Goal: Find specific page/section: Find specific page/section

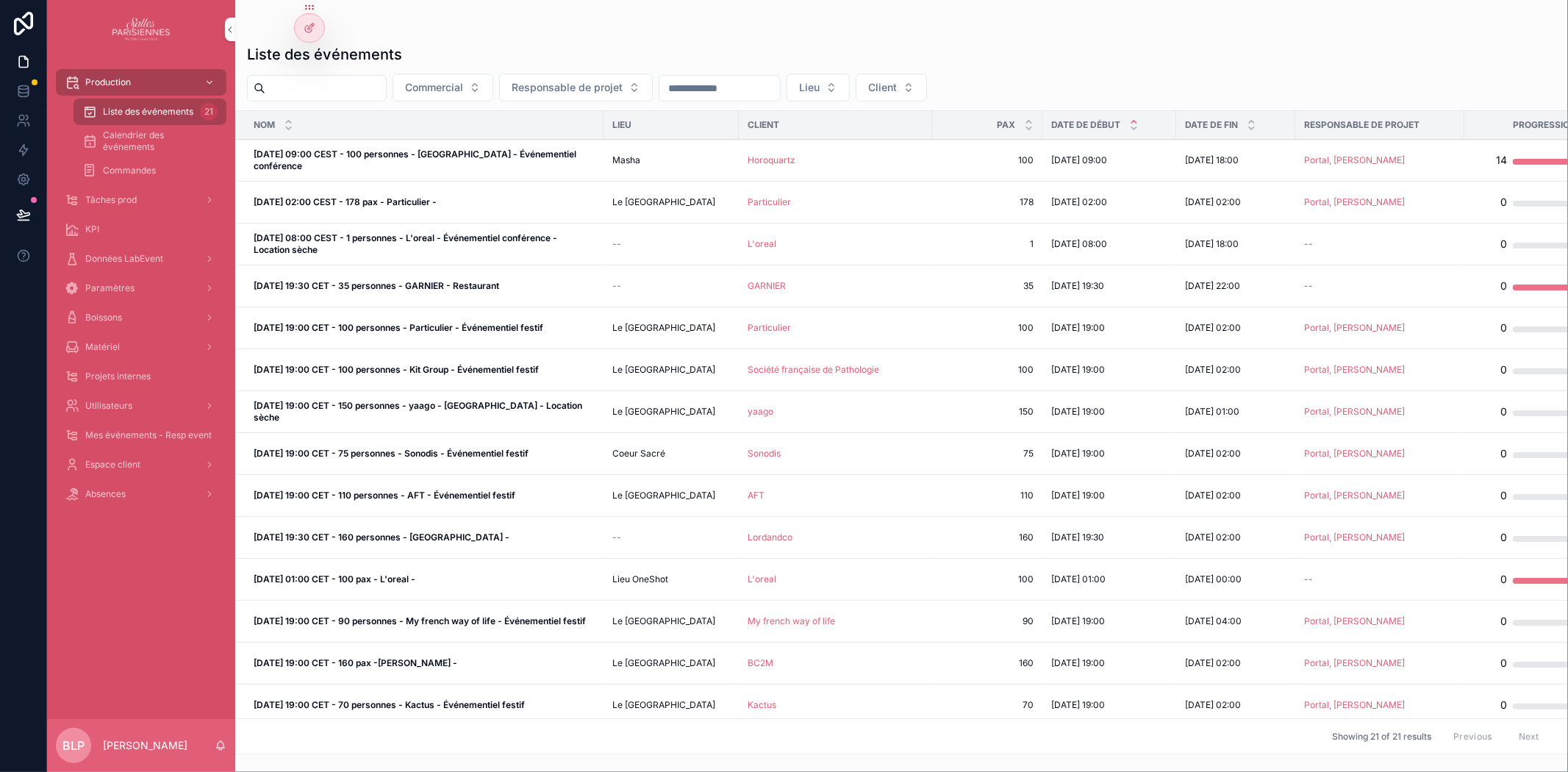
click at [95, 344] on span "Matériel" at bounding box center [103, 347] width 35 height 12
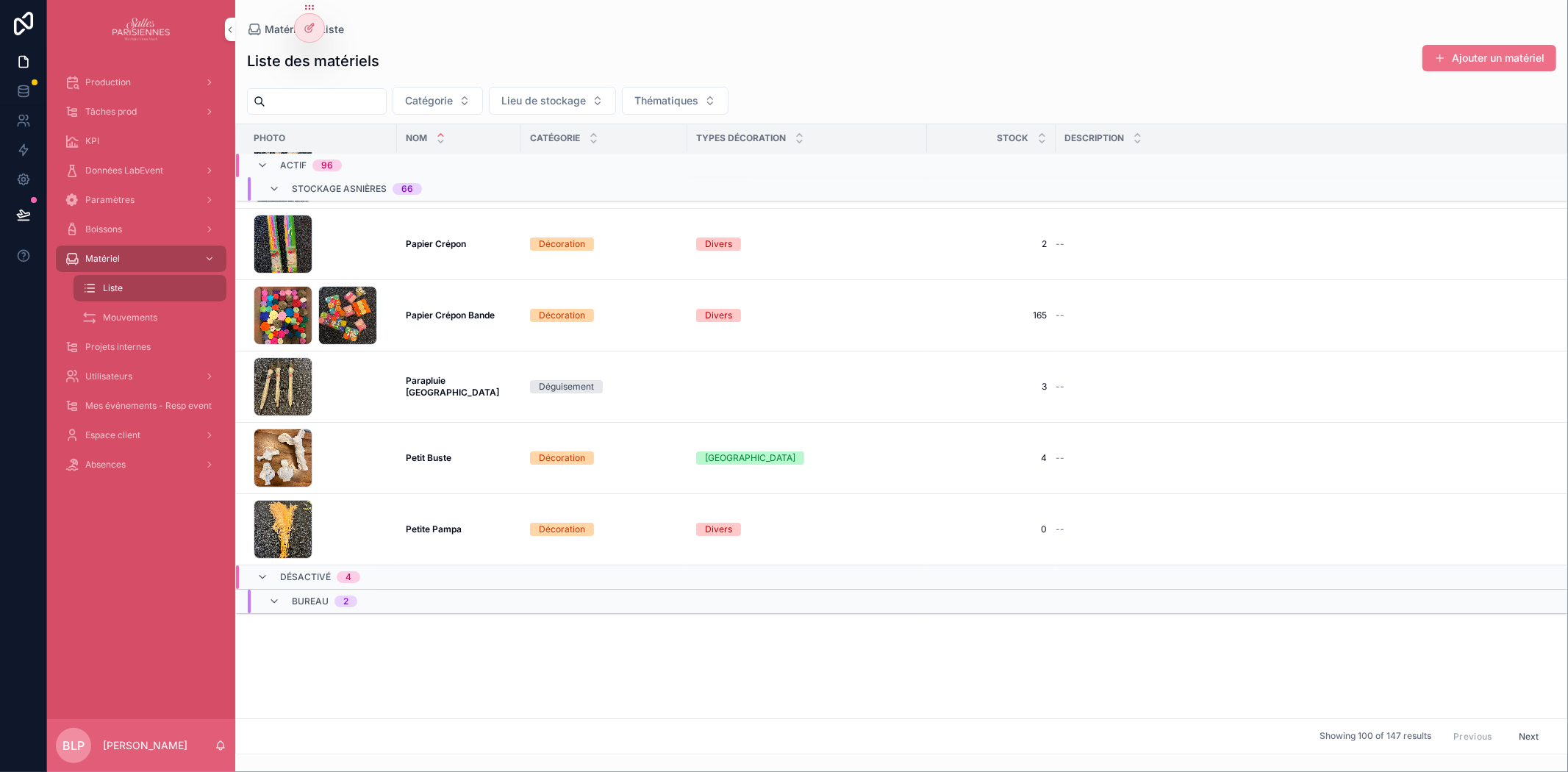
scroll to position [3616, 0]
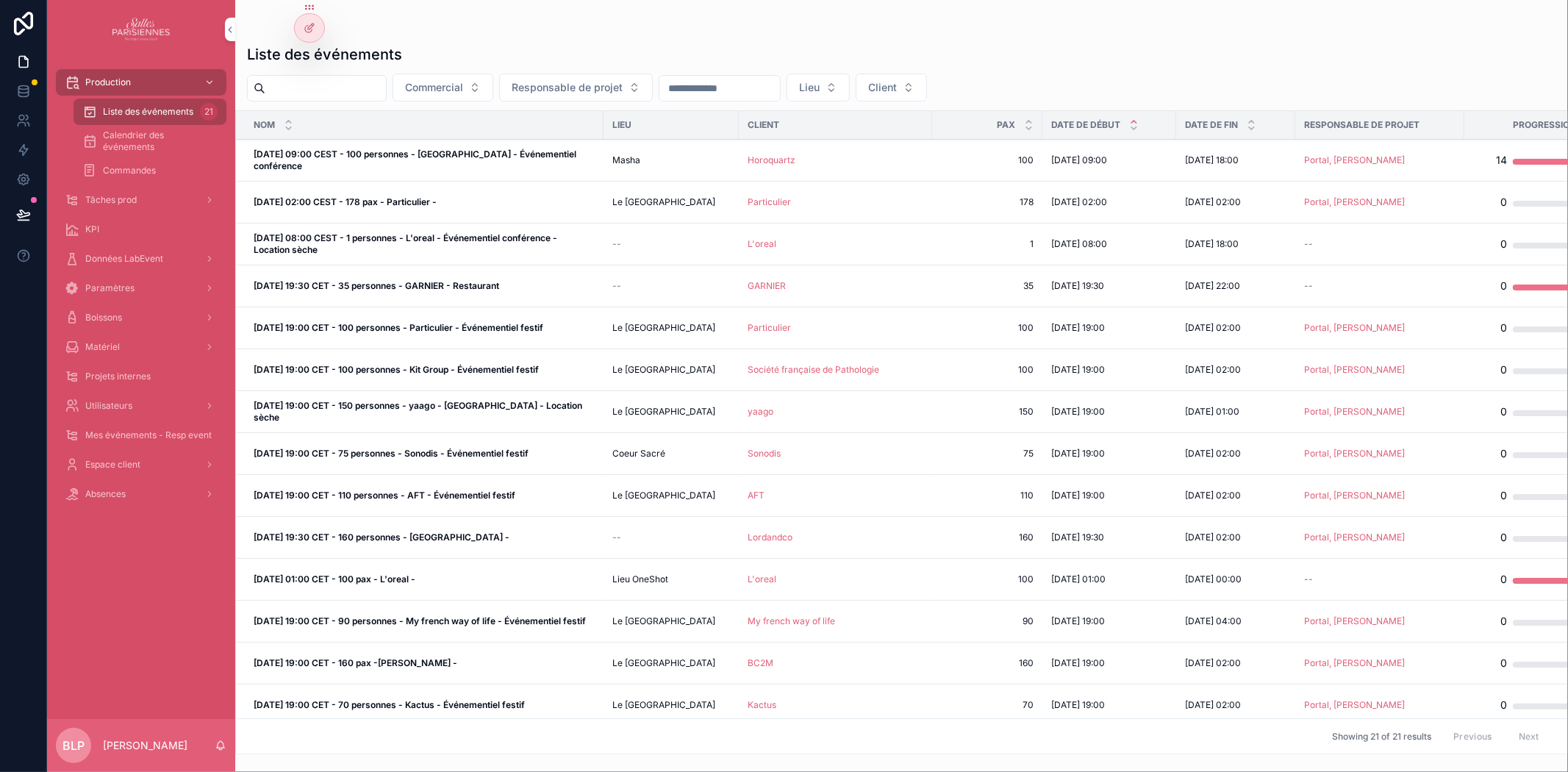
click at [113, 347] on span "Matériel" at bounding box center [103, 347] width 35 height 12
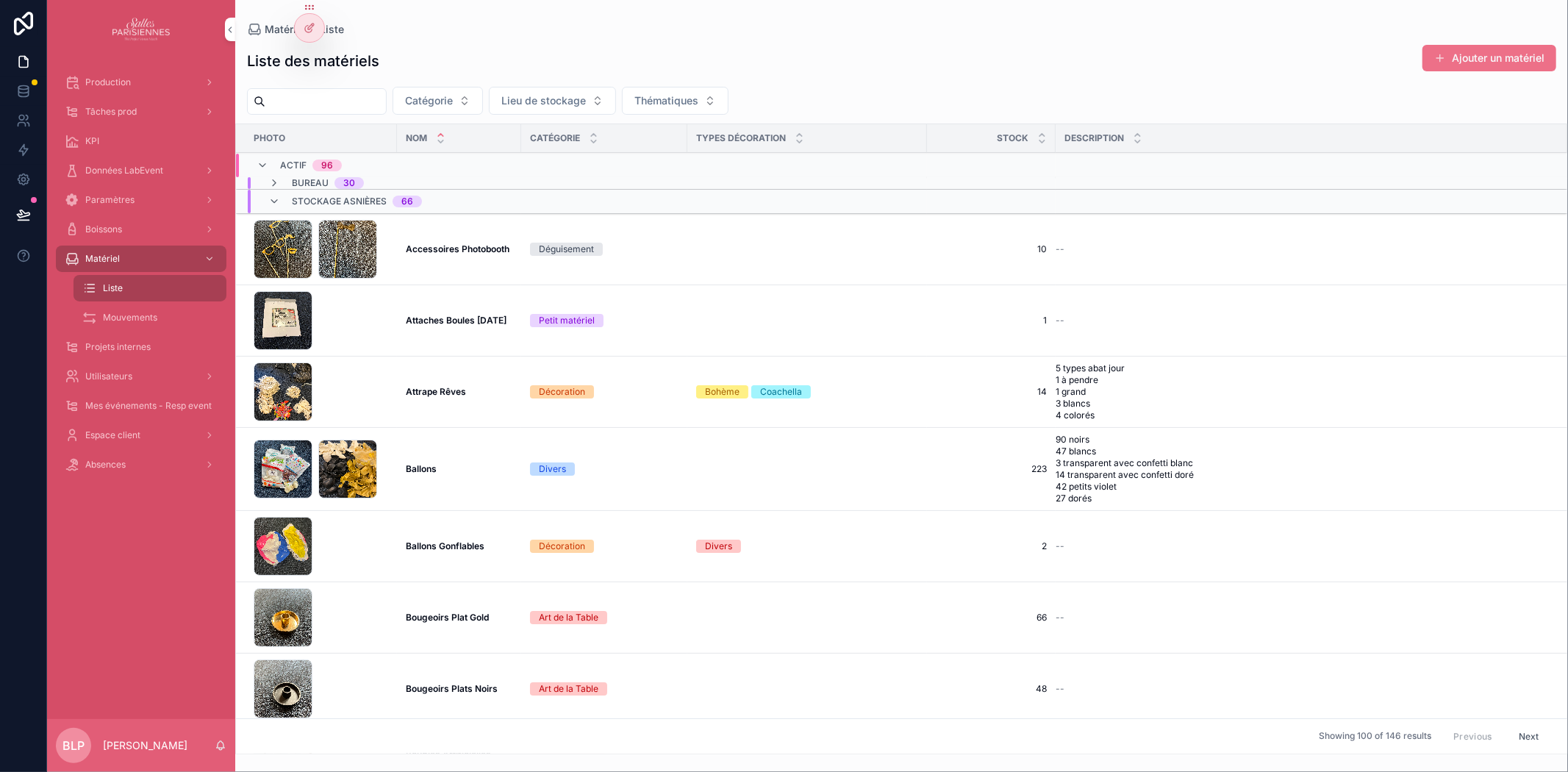
scroll to position [599, 0]
